Goal: Information Seeking & Learning: Check status

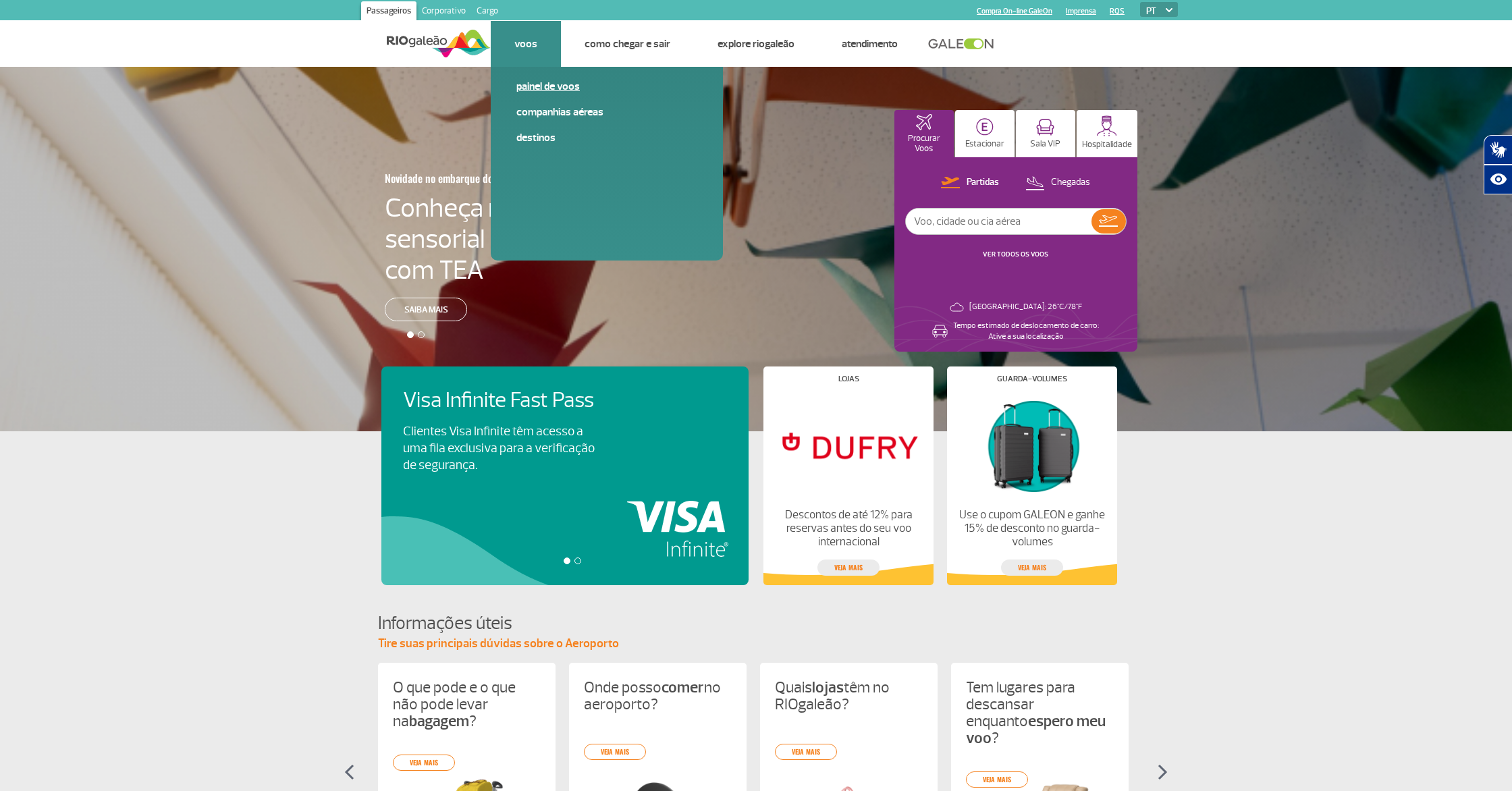
click at [540, 86] on link "Painel de voos" at bounding box center [607, 86] width 181 height 15
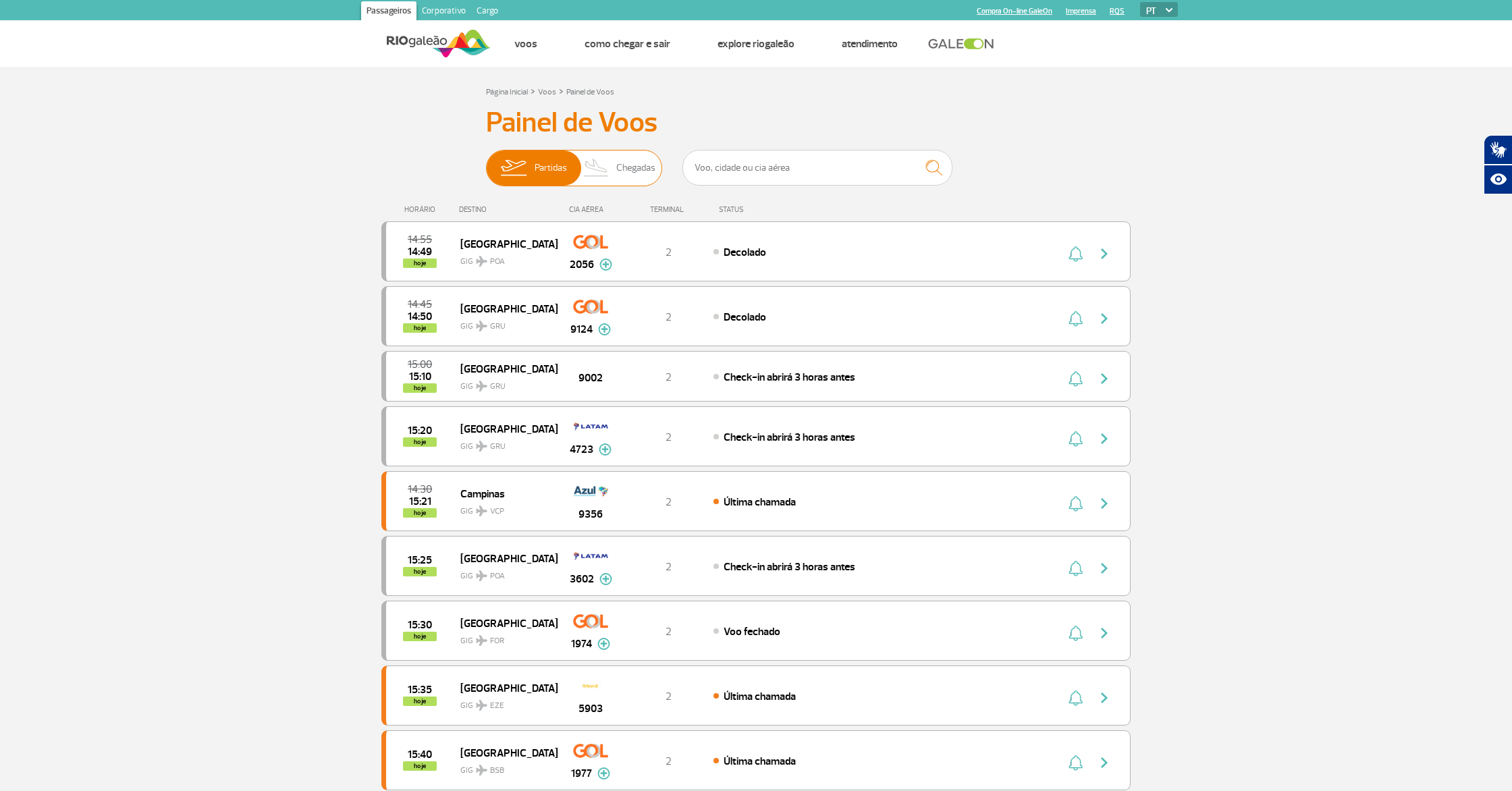
click at [589, 177] on img at bounding box center [596, 167] width 40 height 35
click at [486, 161] on input "Partidas Chegadas" at bounding box center [486, 161] width 0 height 0
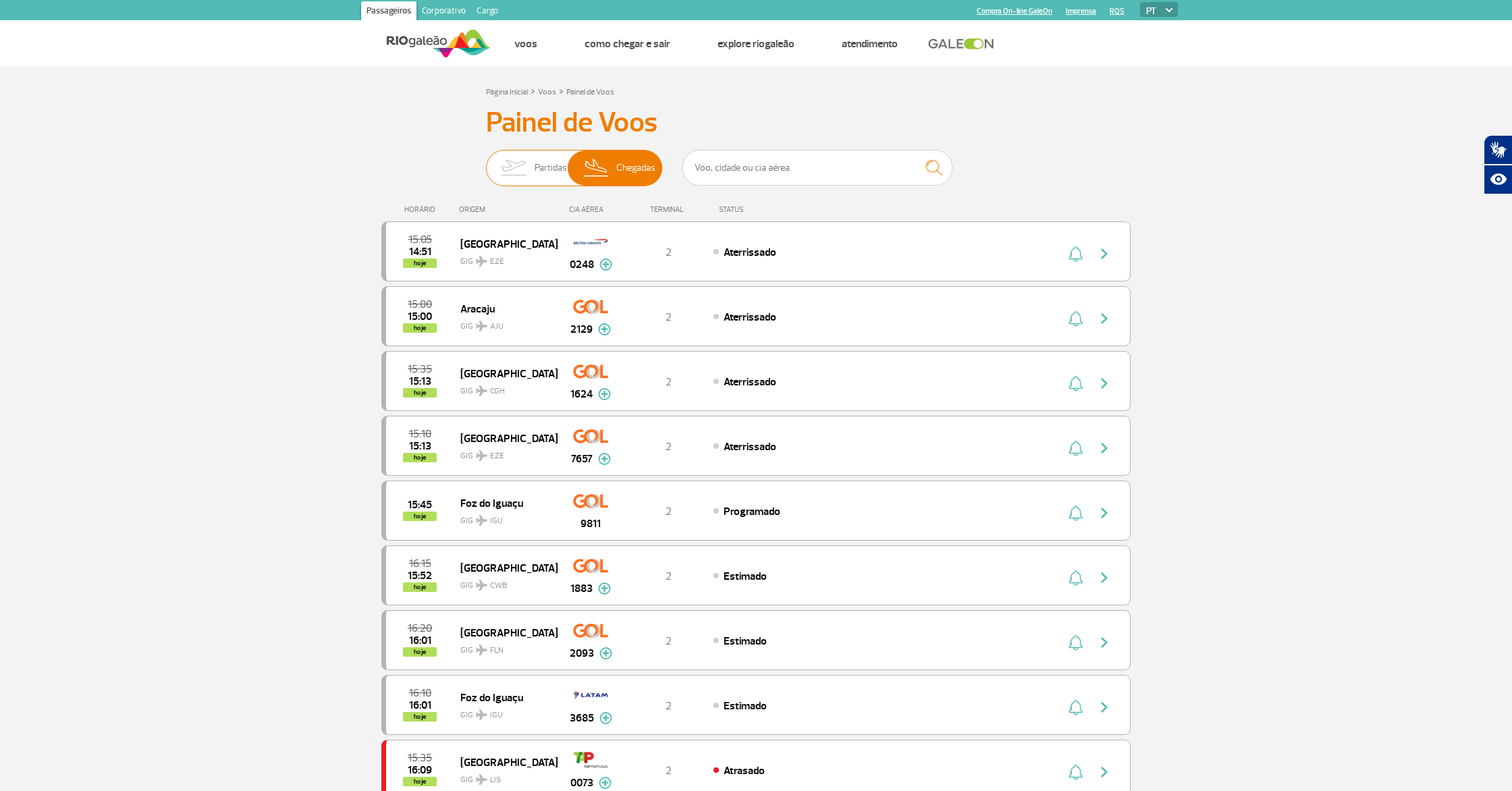
click at [528, 174] on img at bounding box center [513, 167] width 43 height 35
click at [486, 161] on input "Partidas Chegadas" at bounding box center [486, 161] width 0 height 0
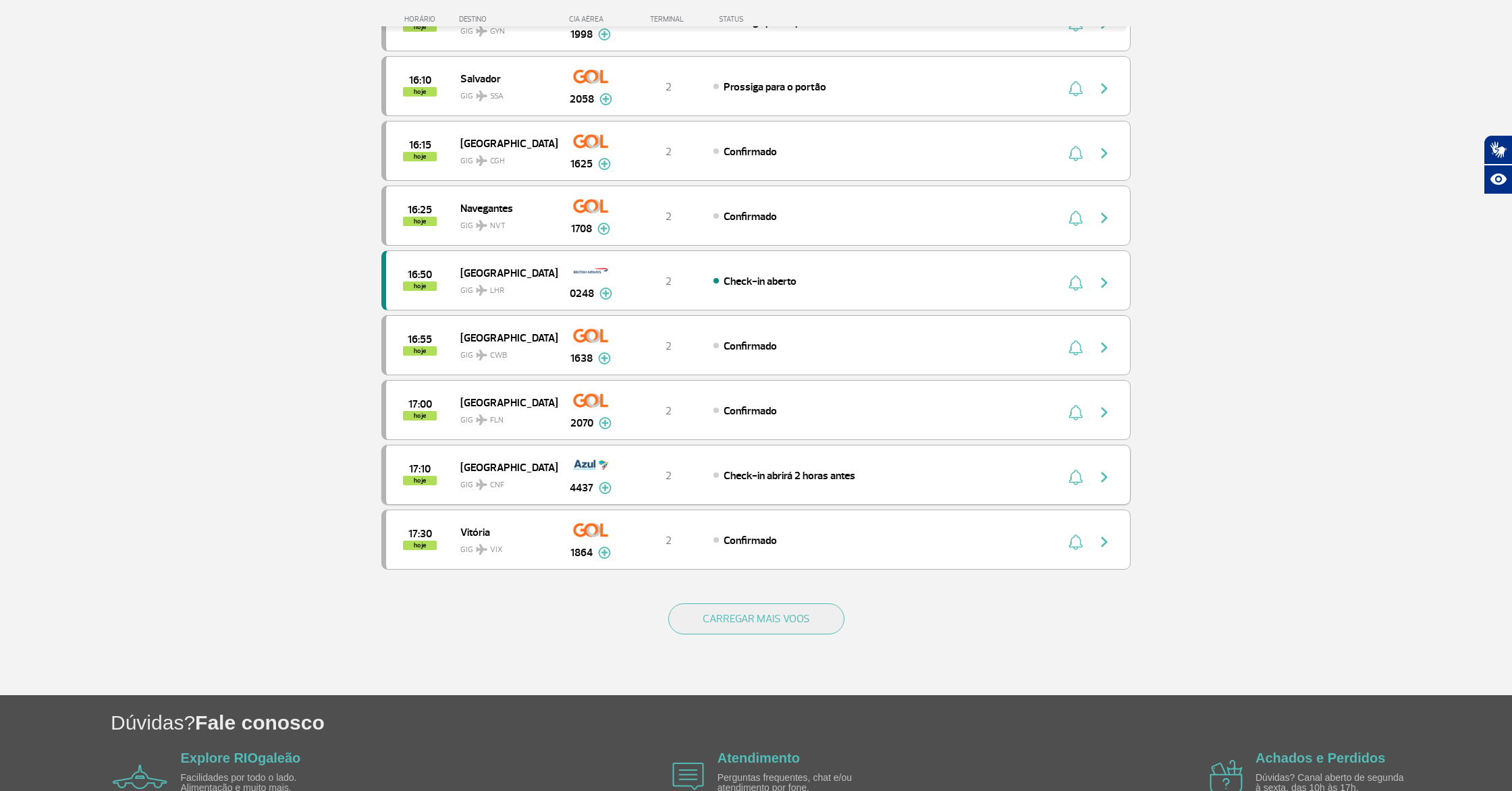
scroll to position [947, 0]
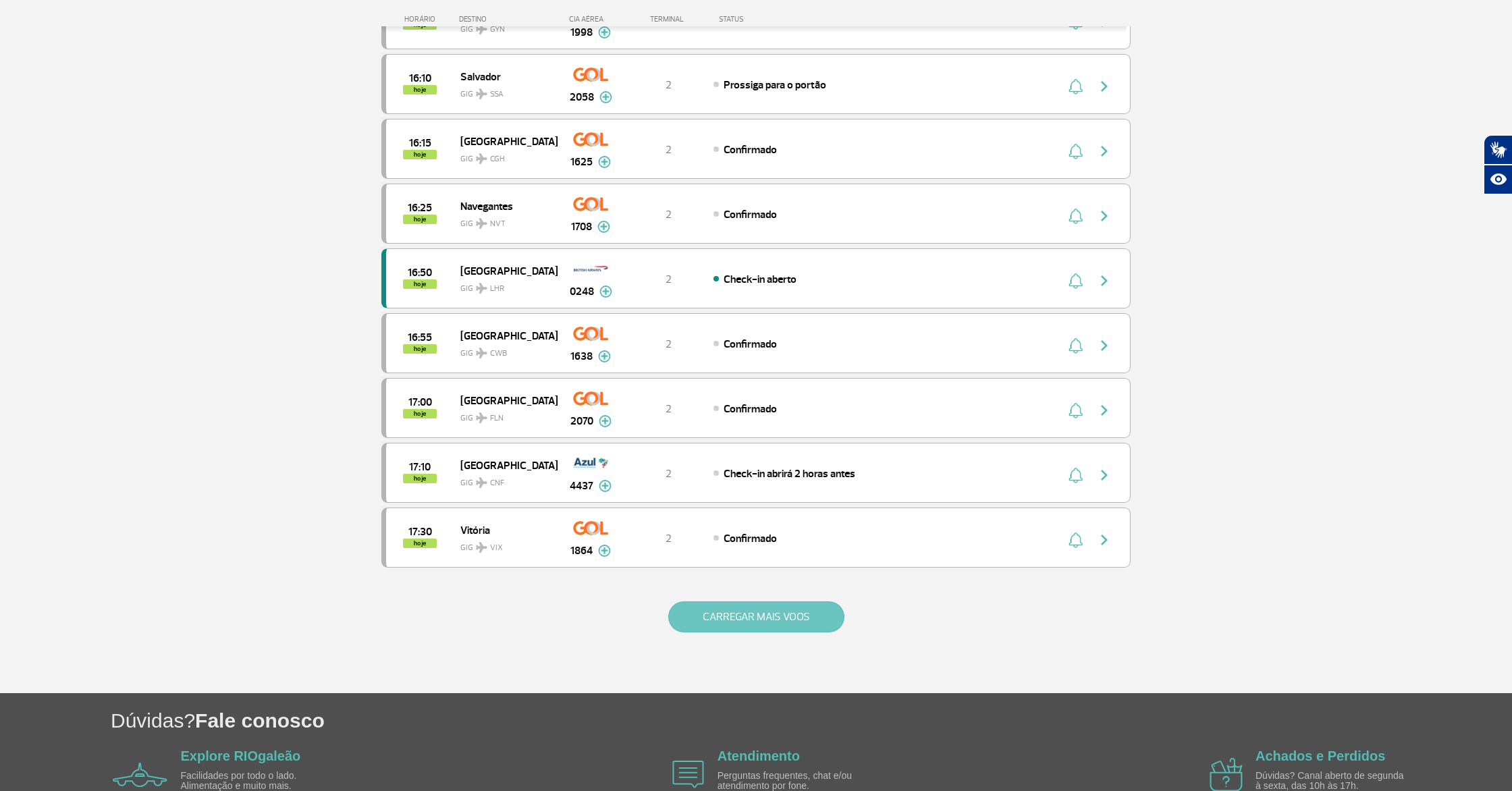
click at [773, 609] on button "CARREGAR MAIS VOOS" at bounding box center [756, 617] width 176 height 31
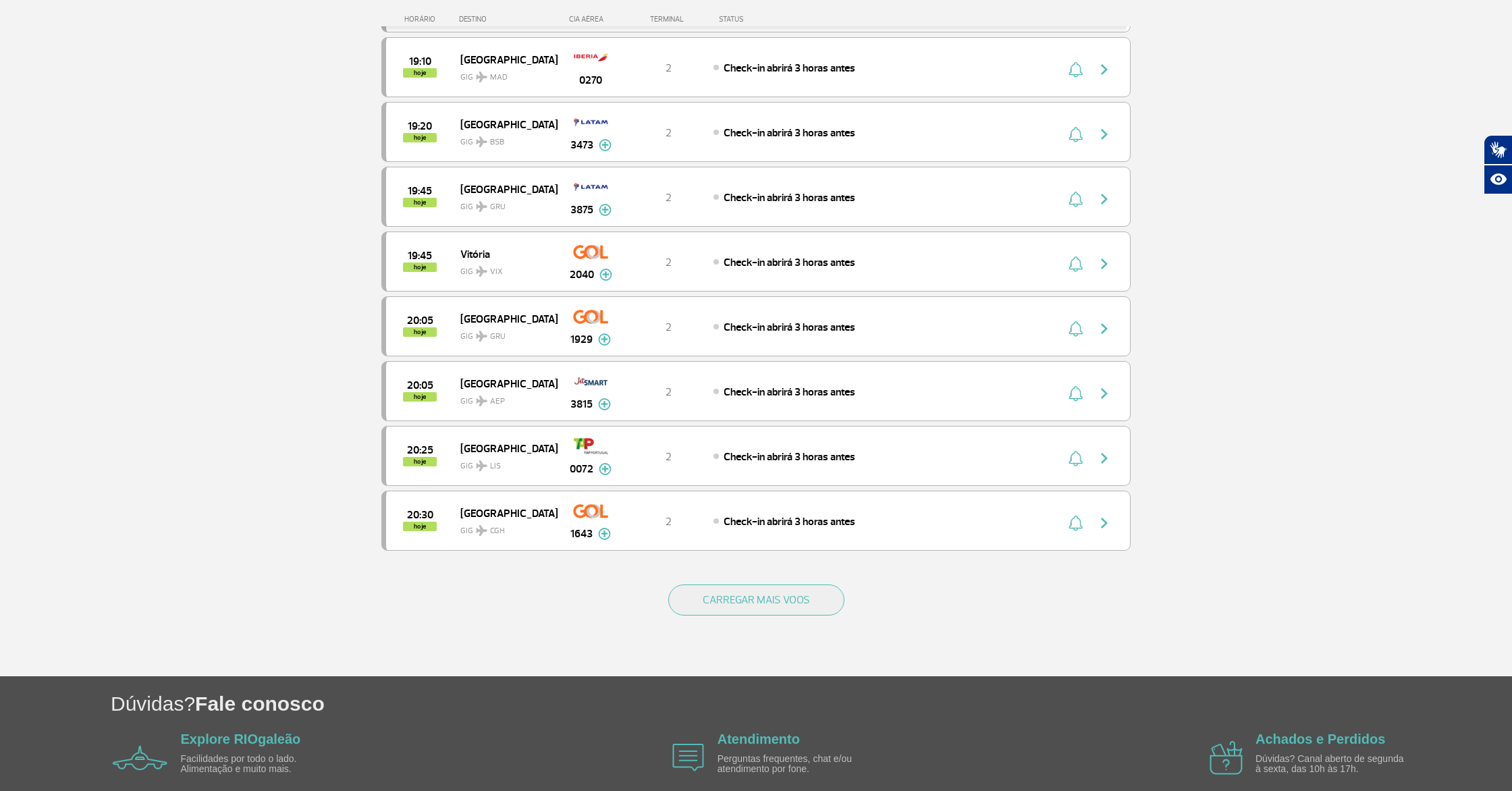
scroll to position [2262, 0]
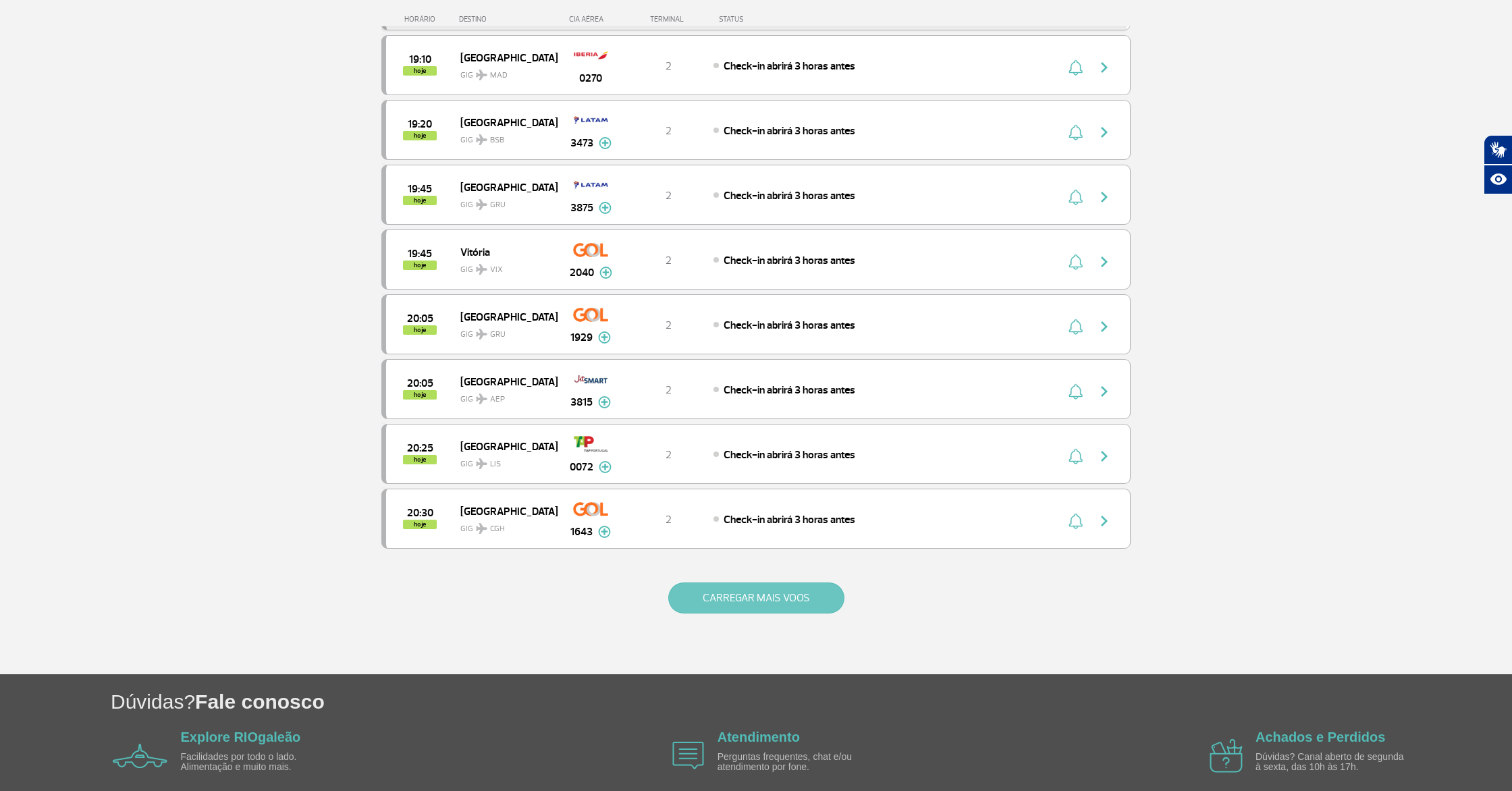
click at [702, 608] on button "CARREGAR MAIS VOOS" at bounding box center [756, 597] width 176 height 31
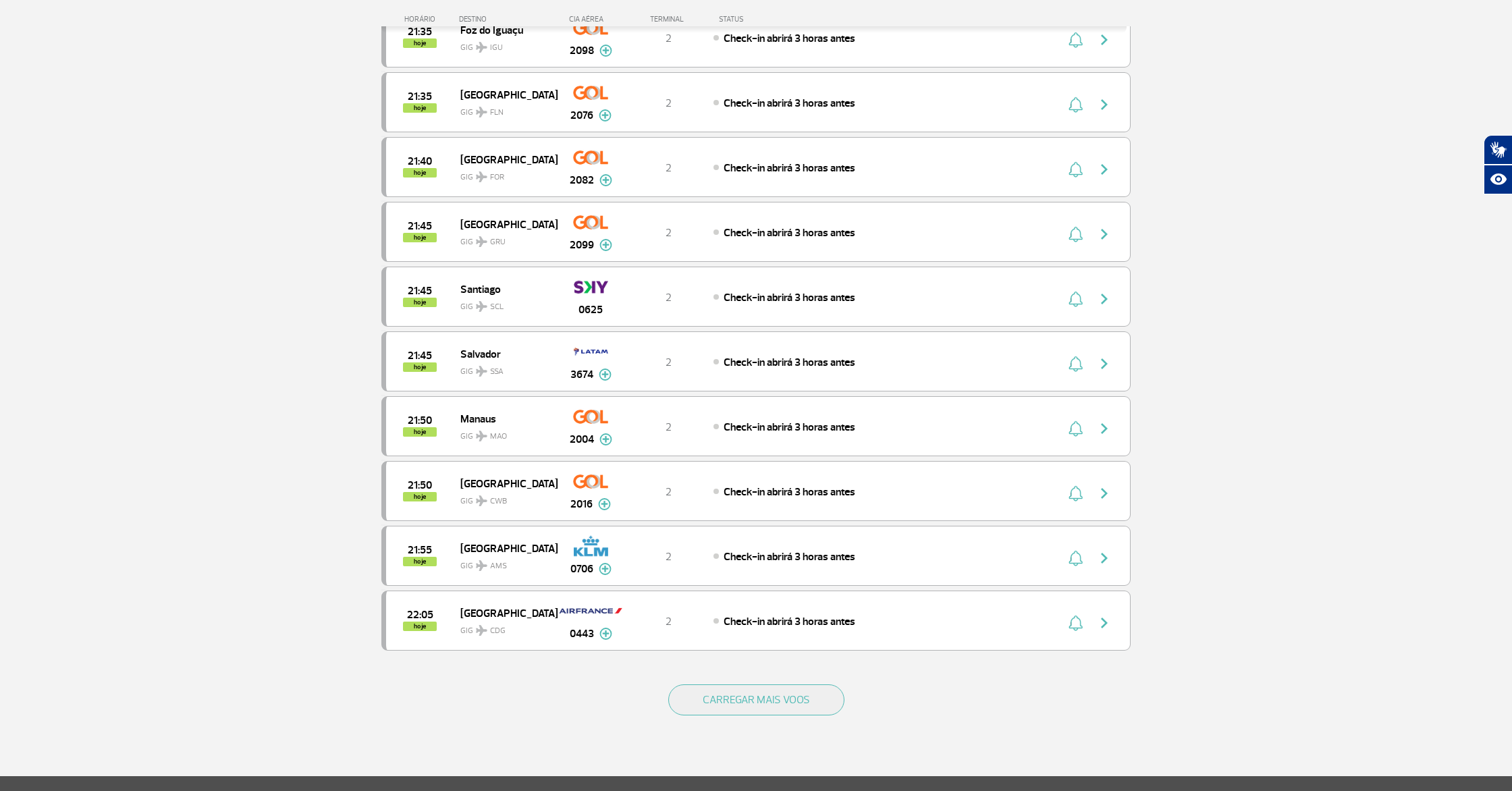
scroll to position [3458, 0]
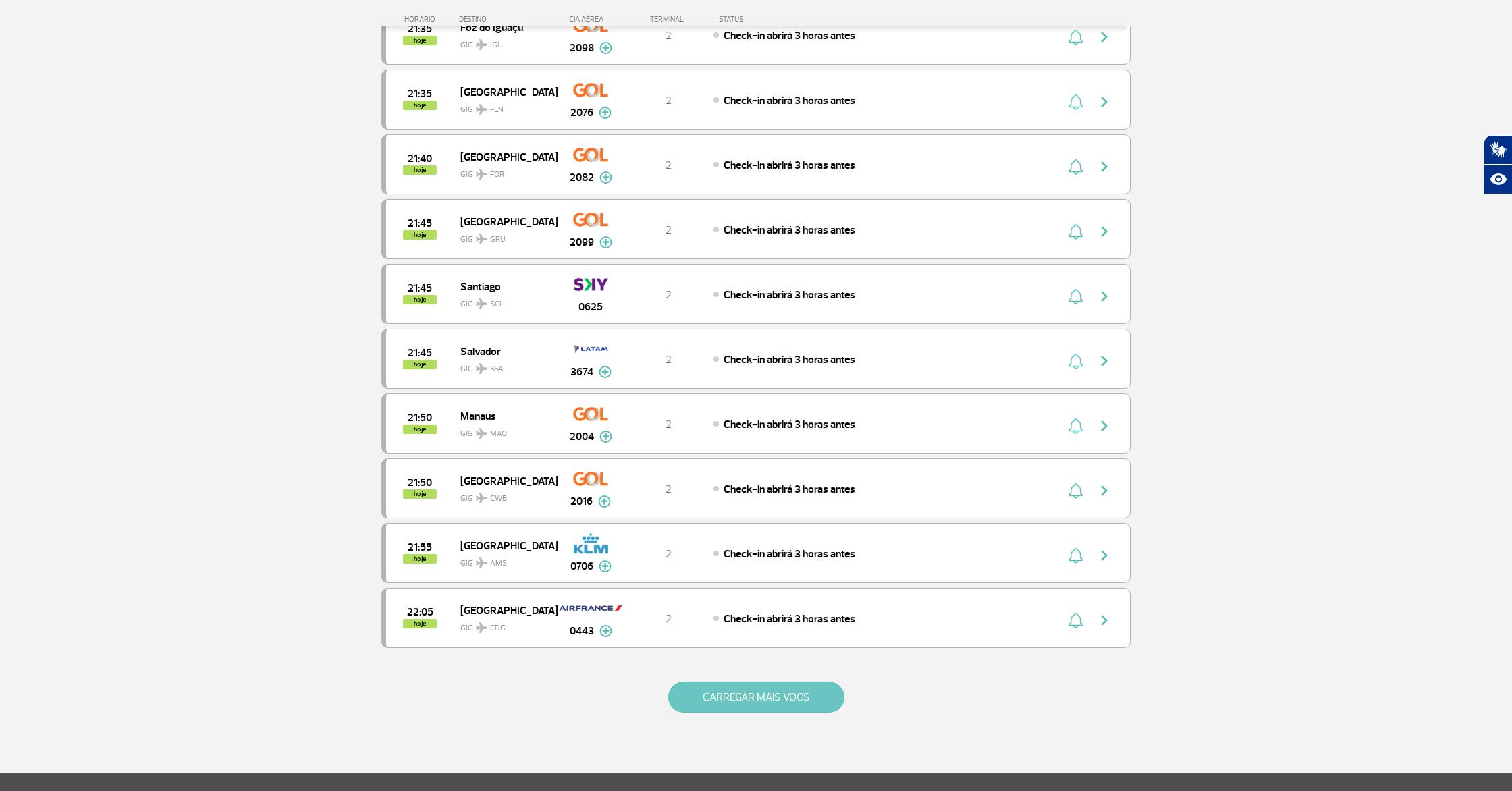
click at [738, 704] on button "CARREGAR MAIS VOOS" at bounding box center [756, 697] width 176 height 31
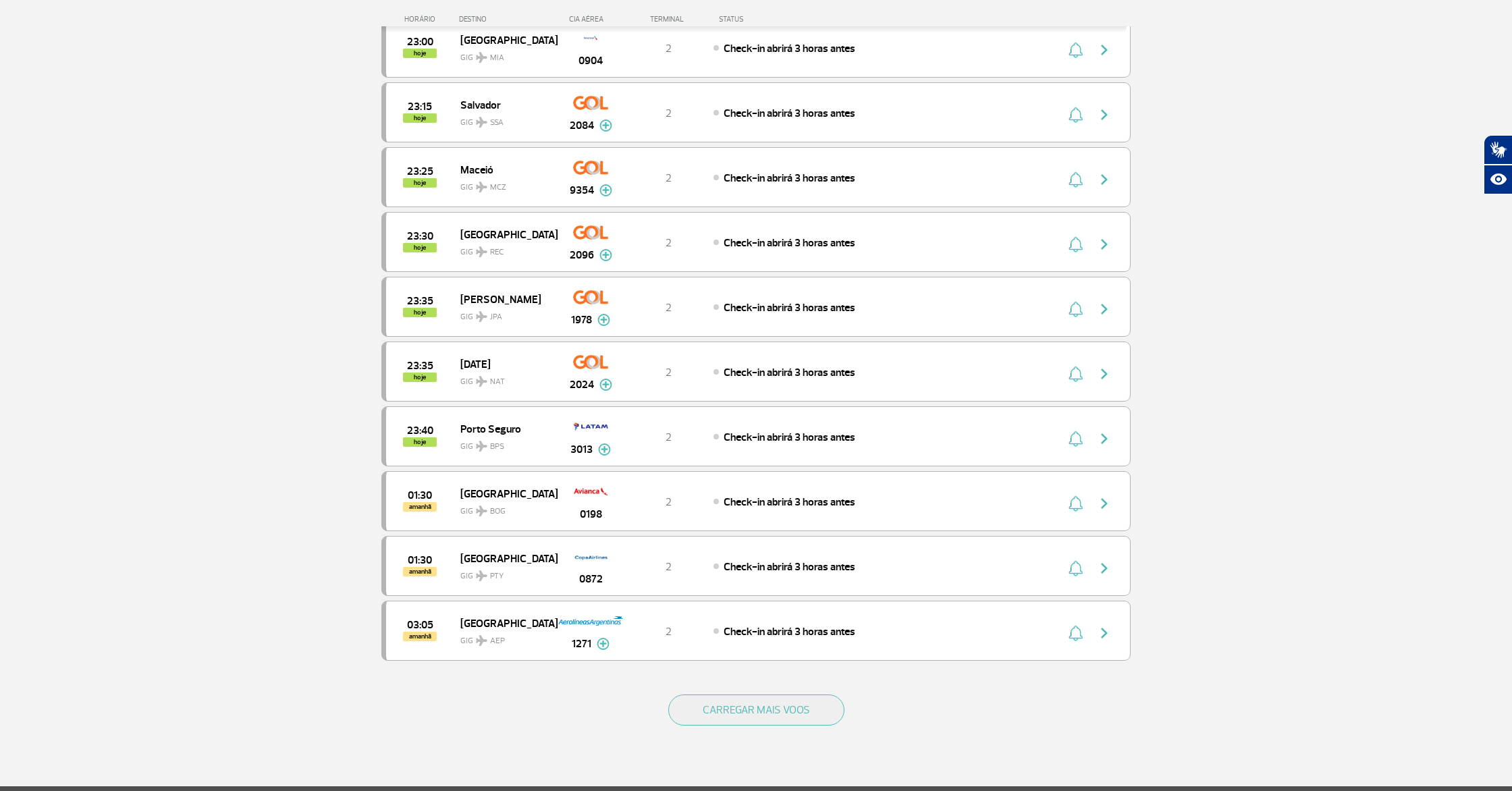
scroll to position [4743, 0]
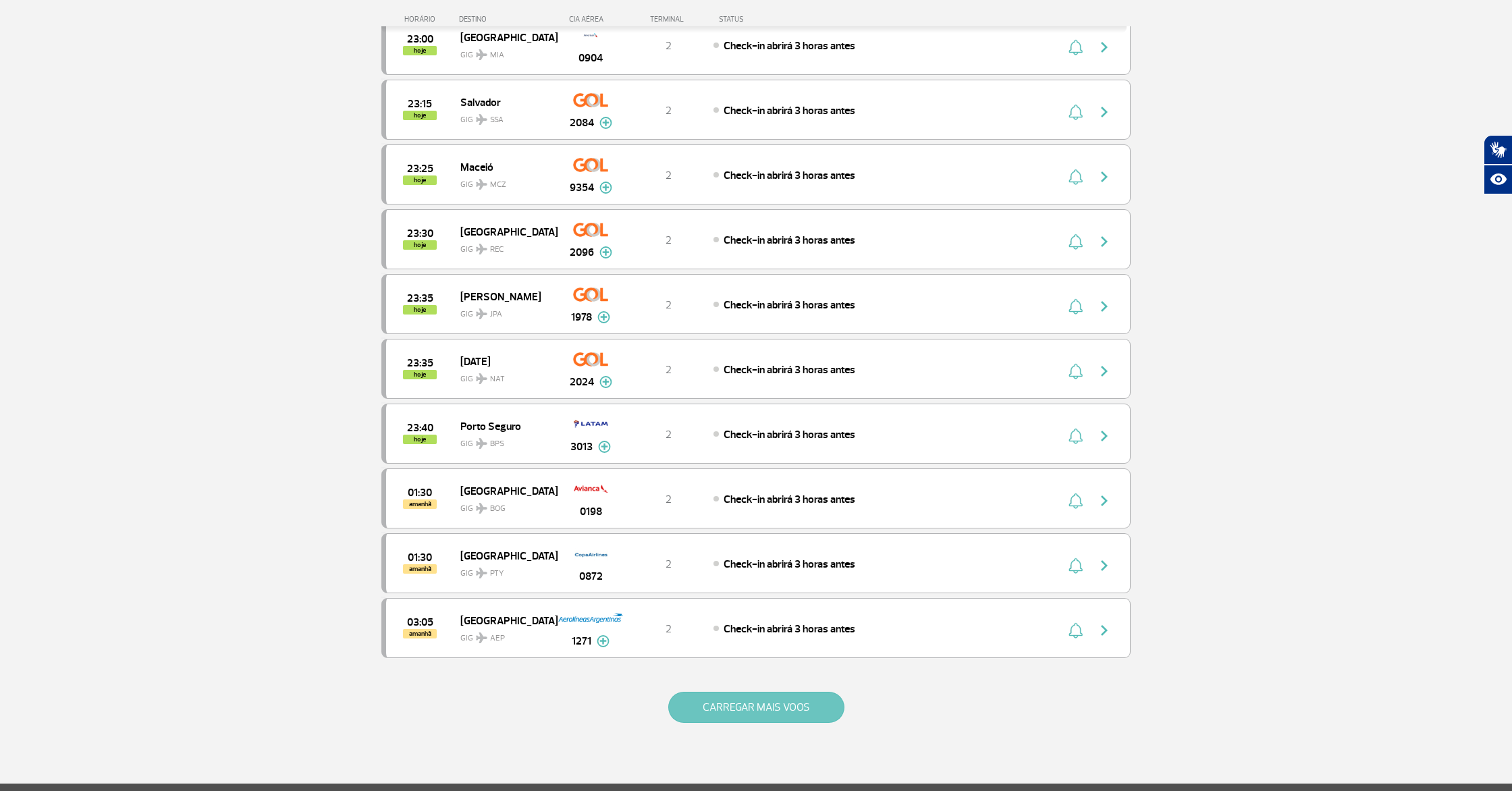
click at [753, 692] on button "CARREGAR MAIS VOOS" at bounding box center [756, 707] width 176 height 31
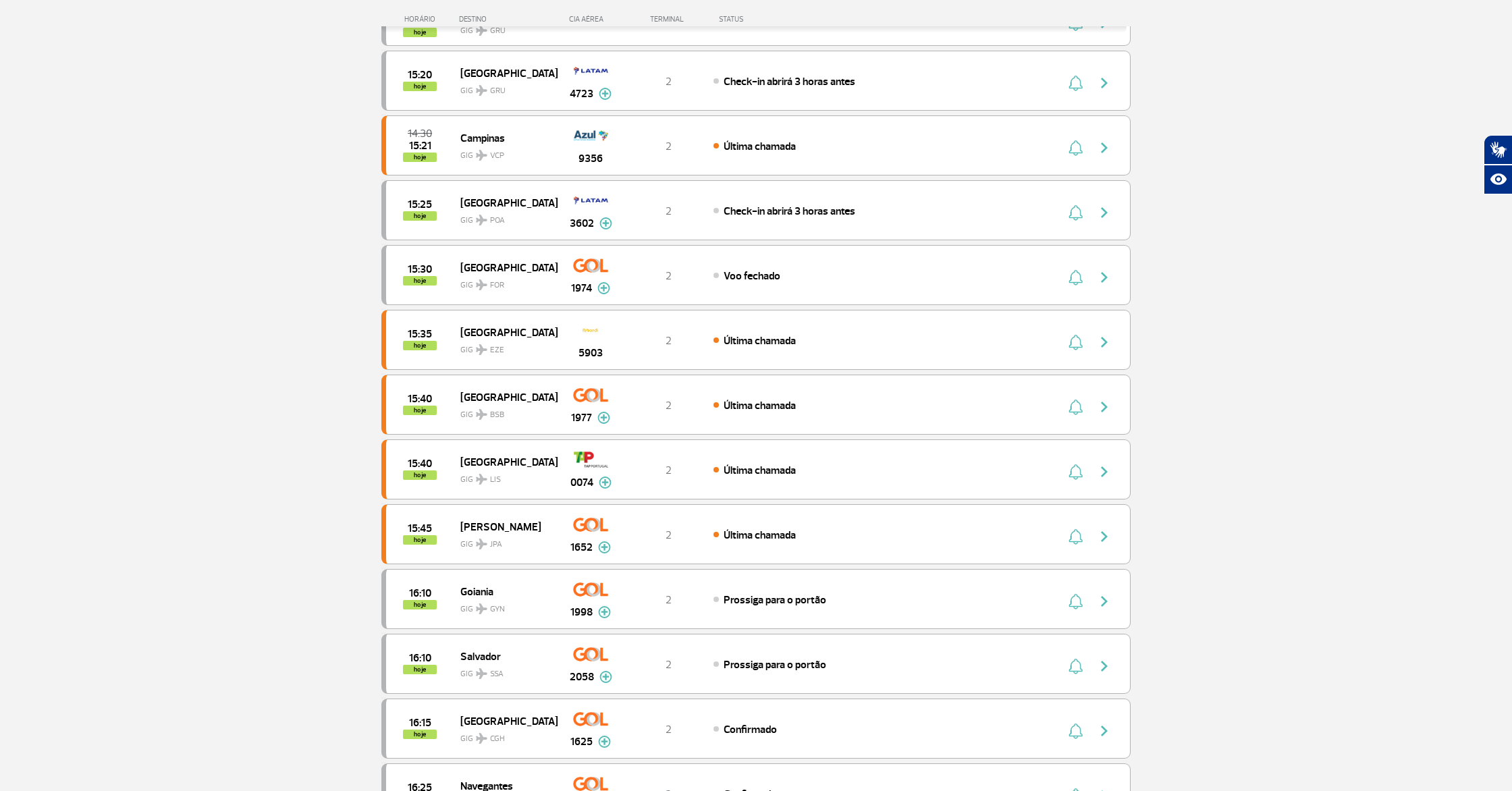
scroll to position [0, 0]
